Goal: Task Accomplishment & Management: Use online tool/utility

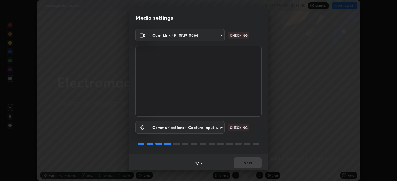
scroll to position [1, 0]
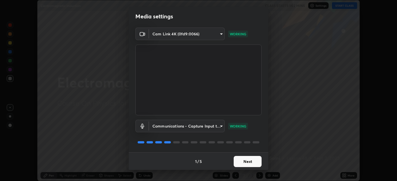
click at [253, 159] on button "Next" at bounding box center [248, 161] width 28 height 11
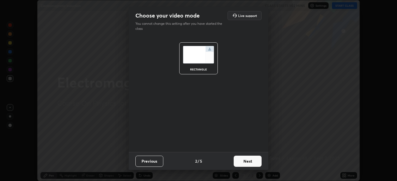
click at [254, 161] on button "Next" at bounding box center [248, 161] width 28 height 11
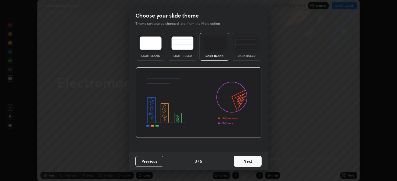
click at [254, 160] on button "Next" at bounding box center [248, 161] width 28 height 11
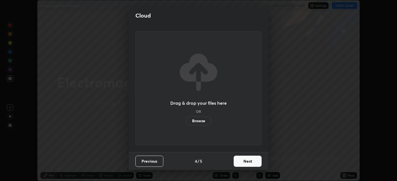
click at [253, 160] on button "Next" at bounding box center [248, 161] width 28 height 11
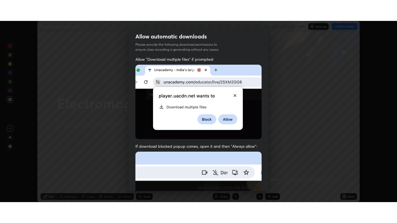
scroll to position [115, 0]
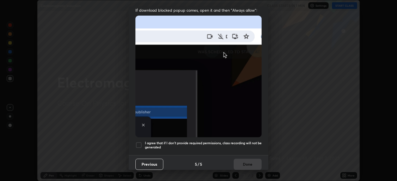
click at [241, 141] on h5 "I agree that if I don't provide required permissions, class recording will not …" at bounding box center [203, 145] width 117 height 9
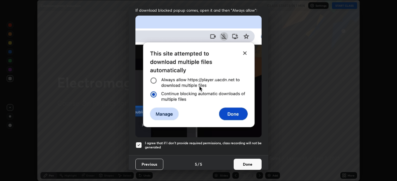
click at [249, 160] on button "Done" at bounding box center [248, 164] width 28 height 11
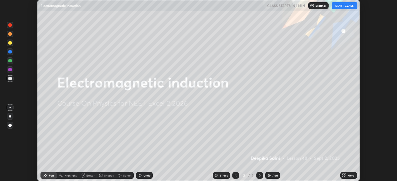
click at [346, 6] on button "START CLASS" at bounding box center [344, 5] width 25 height 7
click at [349, 177] on div "More" at bounding box center [350, 175] width 7 height 3
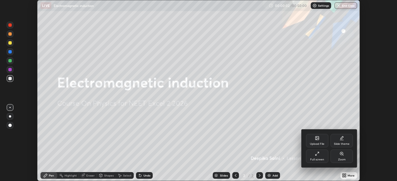
click at [321, 157] on div "Full screen" at bounding box center [317, 156] width 22 height 13
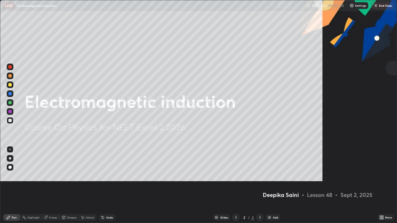
scroll to position [223, 397]
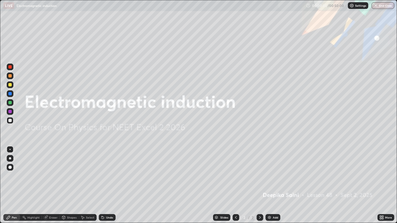
click at [275, 181] on div "Add" at bounding box center [275, 217] width 5 height 3
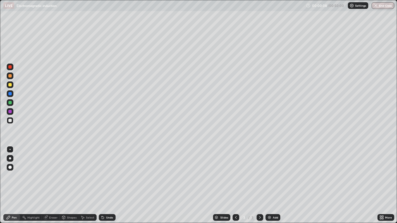
click at [9, 78] on div at bounding box center [10, 76] width 7 height 7
click at [10, 158] on div at bounding box center [10, 158] width 2 height 2
click at [268, 181] on div "Add" at bounding box center [272, 217] width 15 height 7
click at [10, 121] on div at bounding box center [9, 120] width 3 height 3
click at [10, 85] on div at bounding box center [9, 84] width 3 height 3
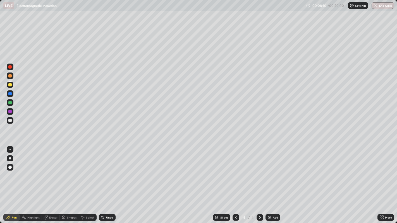
click at [10, 92] on div at bounding box center [9, 93] width 3 height 3
click at [51, 181] on div "Eraser" at bounding box center [53, 217] width 8 height 3
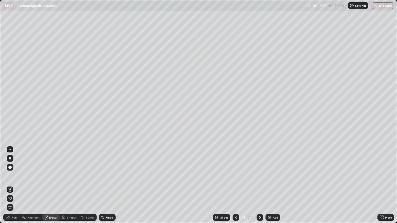
click at [13, 181] on div "Pen" at bounding box center [14, 217] width 5 height 3
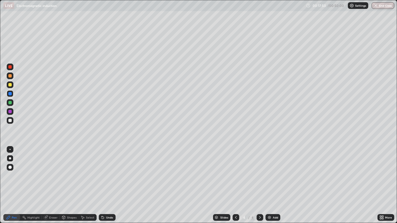
click at [268, 181] on div "Add" at bounding box center [272, 217] width 15 height 7
click at [10, 85] on div at bounding box center [9, 84] width 3 height 3
click at [10, 158] on div at bounding box center [10, 158] width 2 height 2
click at [9, 110] on div at bounding box center [9, 111] width 3 height 3
click at [54, 181] on div "Eraser" at bounding box center [53, 217] width 8 height 3
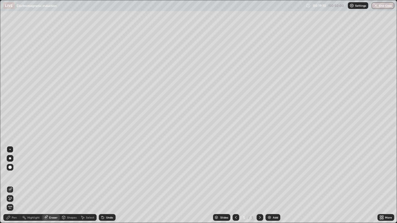
click at [13, 181] on div "Pen" at bounding box center [11, 217] width 17 height 7
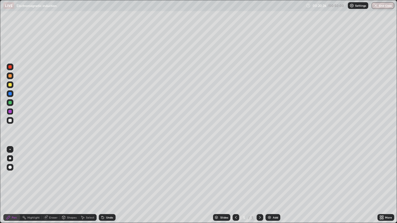
click at [48, 181] on div "Eraser" at bounding box center [51, 217] width 18 height 7
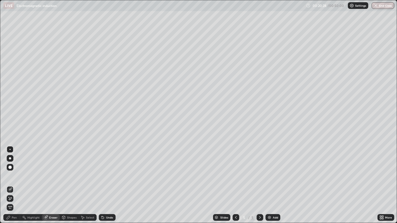
click at [14, 181] on div "Pen" at bounding box center [14, 217] width 5 height 3
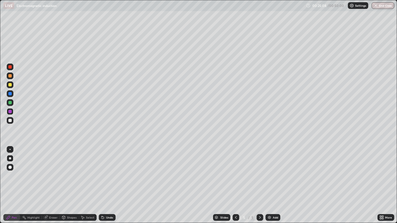
click at [268, 181] on img at bounding box center [269, 217] width 4 height 4
click at [10, 76] on div at bounding box center [9, 75] width 3 height 3
click at [52, 181] on div "Eraser" at bounding box center [53, 217] width 8 height 3
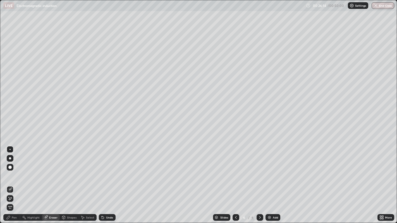
click at [15, 181] on div "Pen" at bounding box center [11, 217] width 17 height 7
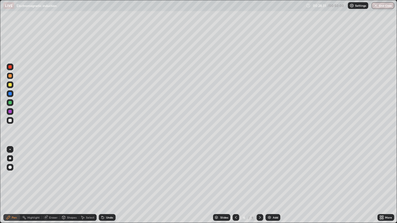
click at [234, 181] on icon at bounding box center [236, 217] width 4 height 4
click at [259, 181] on icon at bounding box center [260, 217] width 4 height 4
click at [54, 181] on div "Eraser" at bounding box center [53, 217] width 8 height 3
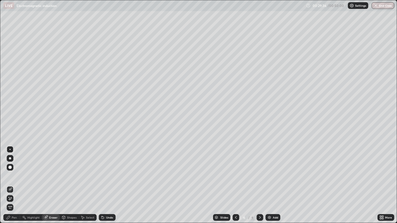
click at [18, 181] on div "Pen" at bounding box center [11, 217] width 17 height 7
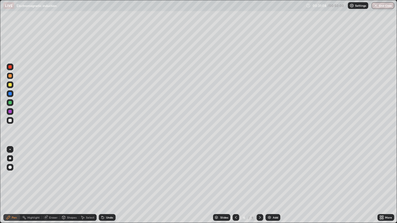
click at [273, 181] on div "Add" at bounding box center [275, 217] width 5 height 3
click at [8, 121] on div at bounding box center [9, 120] width 3 height 3
click at [49, 181] on div "Eraser" at bounding box center [53, 217] width 8 height 3
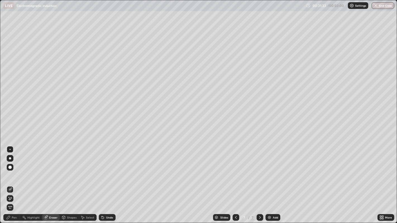
click at [12, 181] on div "Pen" at bounding box center [11, 217] width 17 height 7
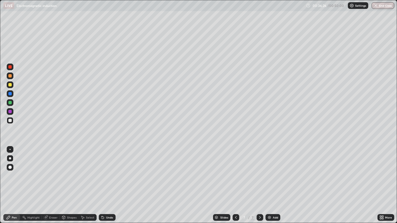
click at [275, 181] on div "Add" at bounding box center [275, 217] width 5 height 3
click at [235, 181] on icon at bounding box center [236, 217] width 4 height 4
click at [259, 181] on icon at bounding box center [260, 217] width 4 height 4
click at [10, 101] on div at bounding box center [9, 102] width 3 height 3
click at [102, 181] on icon at bounding box center [102, 216] width 1 height 1
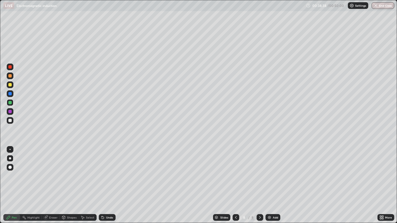
click at [104, 181] on div "Undo" at bounding box center [107, 217] width 17 height 7
click at [9, 121] on div at bounding box center [9, 120] width 3 height 3
click at [50, 181] on div "Eraser" at bounding box center [53, 217] width 8 height 3
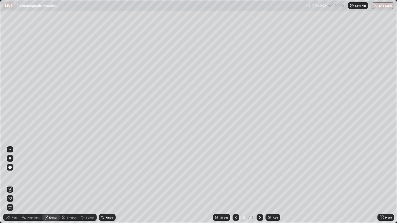
click at [16, 181] on div "Pen" at bounding box center [14, 217] width 5 height 3
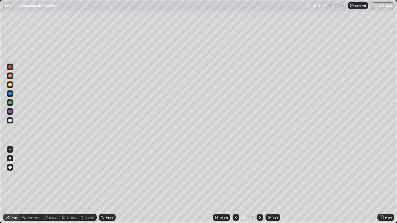
click at [270, 181] on div "Add" at bounding box center [272, 217] width 15 height 7
click at [235, 181] on icon at bounding box center [236, 217] width 4 height 4
click at [274, 181] on div "Add" at bounding box center [275, 217] width 5 height 3
click at [9, 93] on div at bounding box center [9, 93] width 3 height 3
click at [54, 181] on div "Eraser" at bounding box center [53, 217] width 8 height 3
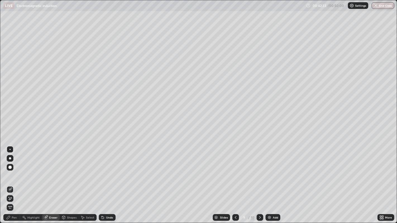
click at [14, 181] on div "Pen" at bounding box center [14, 217] width 5 height 3
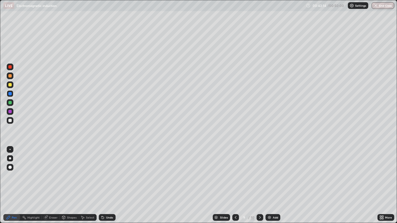
click at [0, 181] on div "Setting up your live class" at bounding box center [198, 111] width 397 height 223
click at [235, 181] on icon at bounding box center [236, 217] width 2 height 3
click at [252, 181] on div "10" at bounding box center [253, 217] width 4 height 5
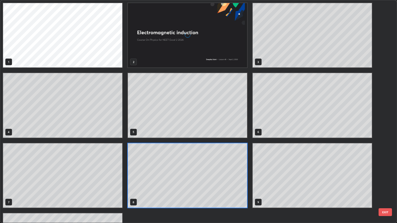
scroll to position [221, 394]
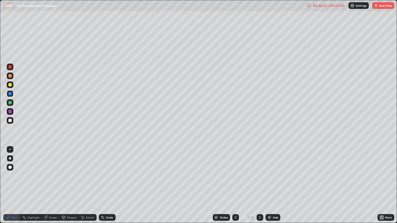
click at [258, 181] on div at bounding box center [259, 217] width 7 height 11
click at [108, 181] on div "Undo" at bounding box center [109, 217] width 7 height 3
click at [10, 112] on div at bounding box center [9, 111] width 3 height 3
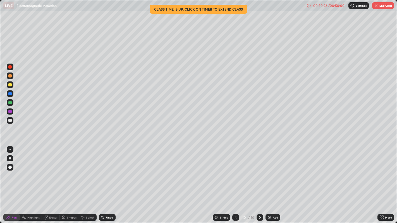
click at [386, 4] on button "End Class" at bounding box center [383, 5] width 22 height 7
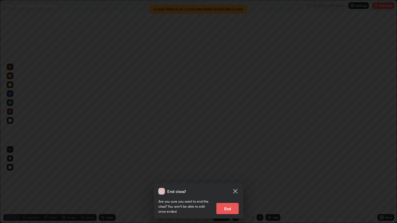
click at [232, 181] on button "End" at bounding box center [227, 208] width 22 height 11
click at [230, 181] on div "End class? Are you sure you want to end the class? You won’t be able to edit on…" at bounding box center [198, 111] width 397 height 223
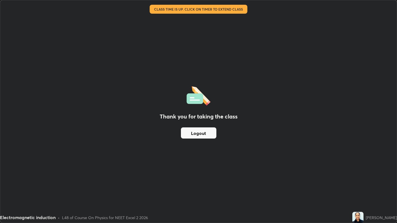
click at [195, 133] on button "Logout" at bounding box center [198, 133] width 35 height 11
